Goal: Information Seeking & Learning: Learn about a topic

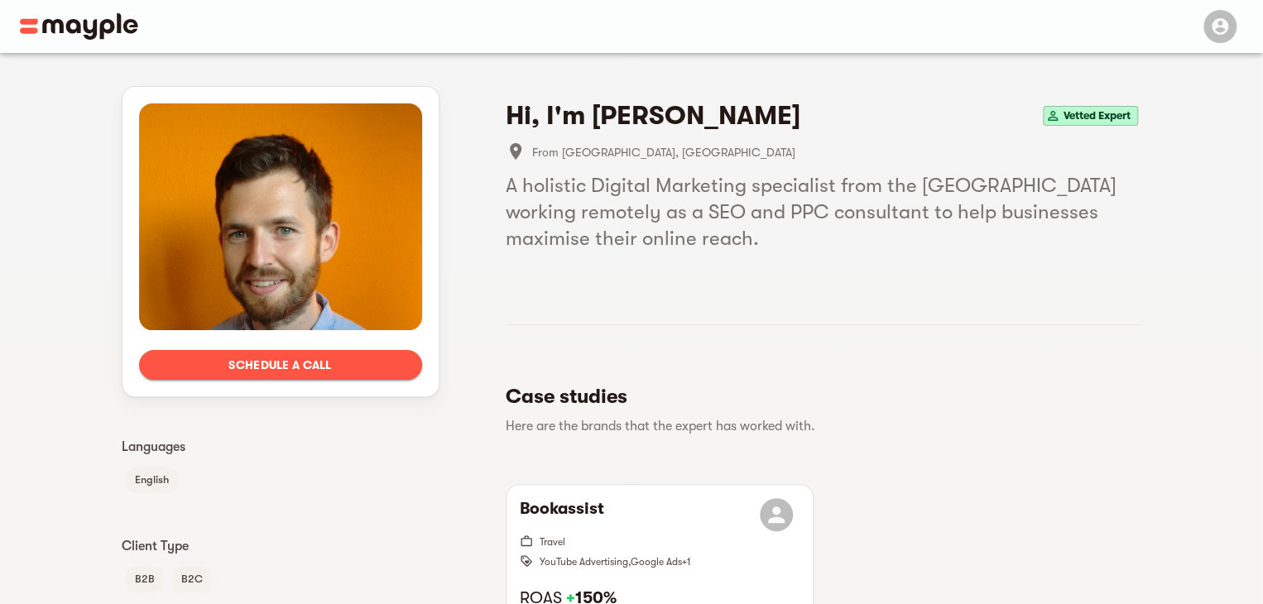
click at [1101, 117] on span "Vetted Expert" at bounding box center [1097, 116] width 80 height 20
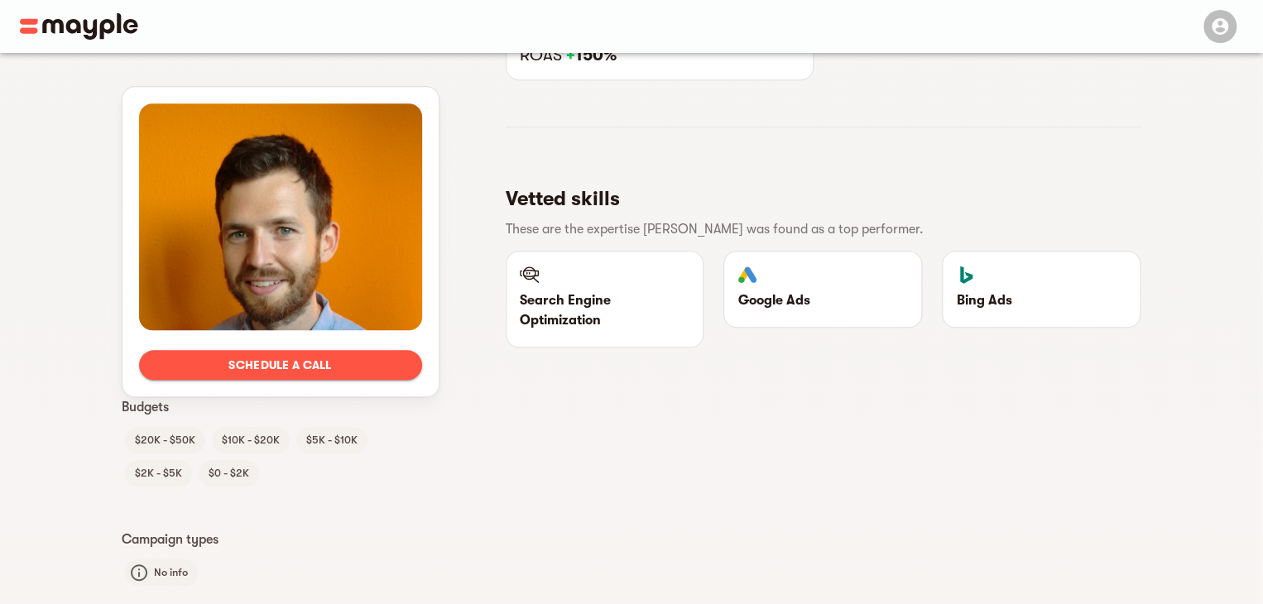
scroll to position [497, 0]
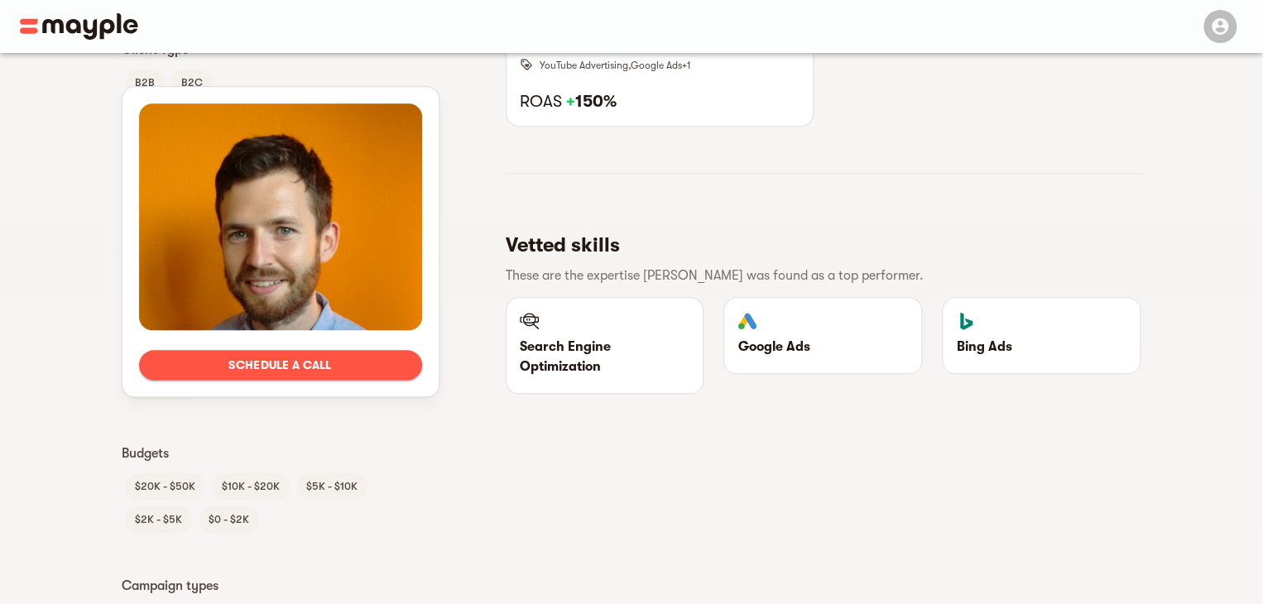
click at [205, 521] on span "$0 - $2K" at bounding box center [229, 520] width 60 height 20
click at [211, 520] on span "$0 - $2K" at bounding box center [229, 520] width 60 height 20
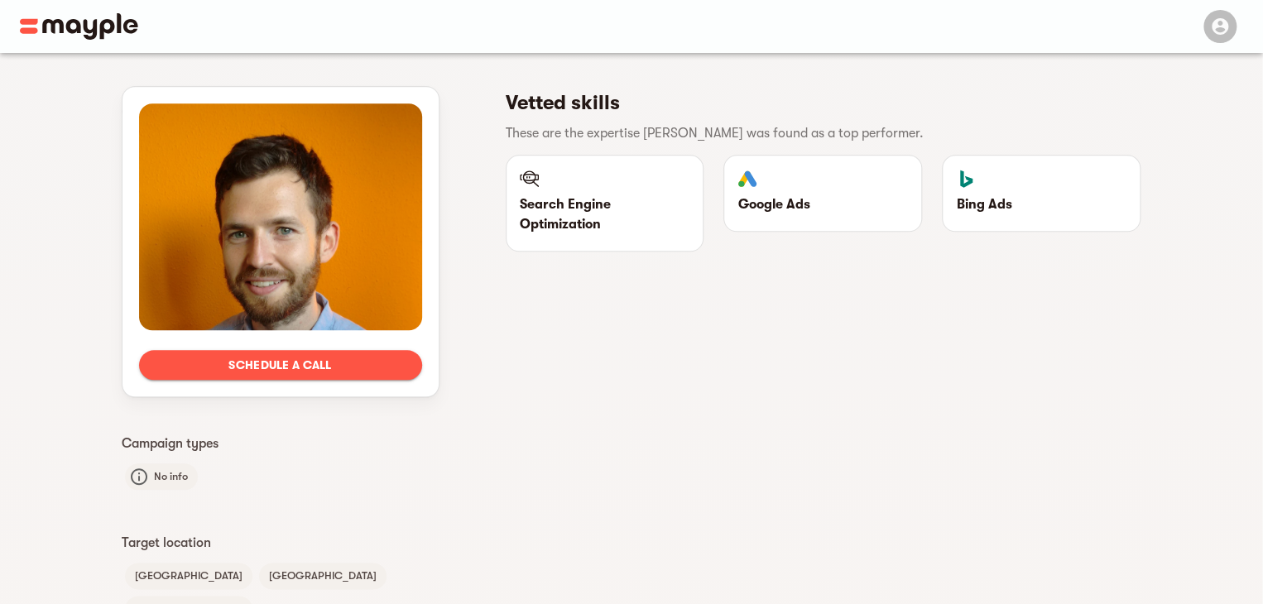
scroll to position [662, 0]
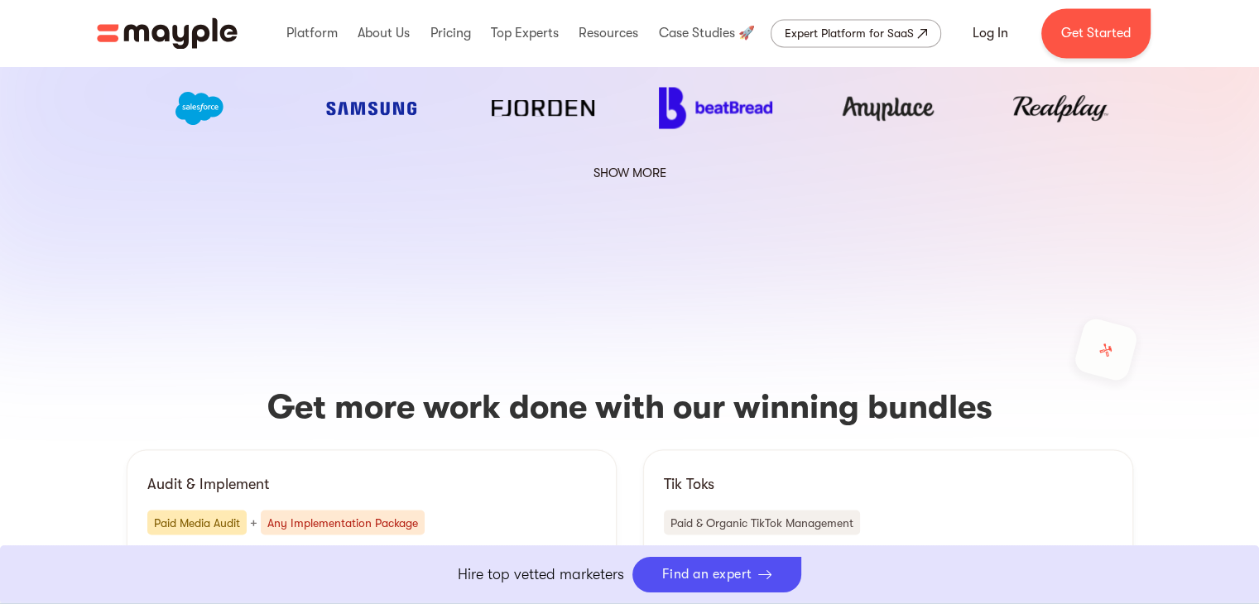
scroll to position [3063, 0]
